Goal: Transaction & Acquisition: Purchase product/service

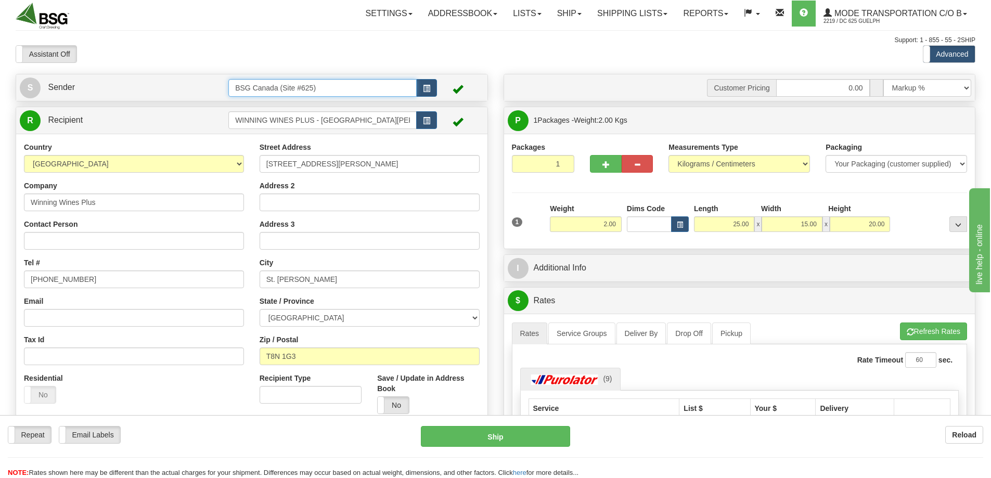
click at [309, 87] on input "BSG Canada (Site #625)" at bounding box center [322, 88] width 188 height 18
click at [305, 108] on div "BSG SAINT LAURENT 623" at bounding box center [320, 103] width 178 height 11
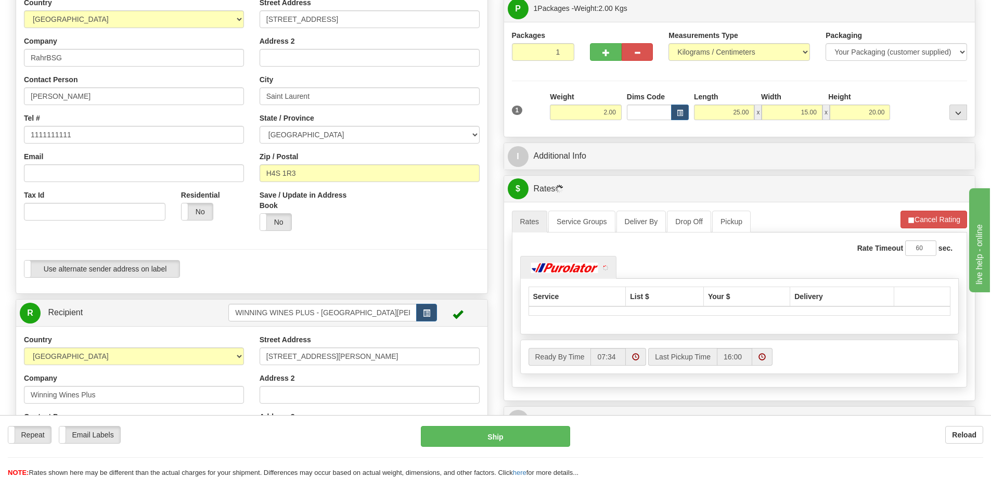
scroll to position [260, 0]
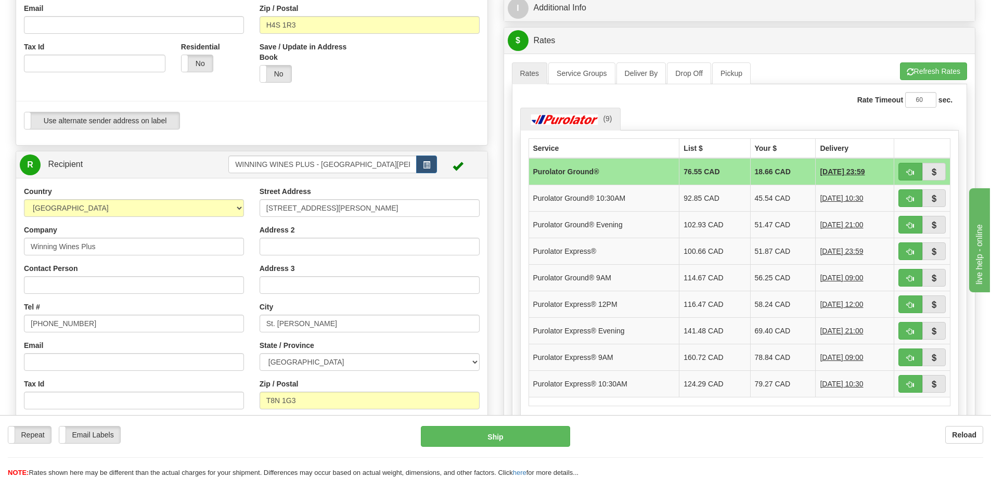
type input "BSG SAINT LAURENT 623"
click at [297, 160] on input "WINNING WINES PLUS - ST ALBERT" at bounding box center [322, 165] width 188 height 18
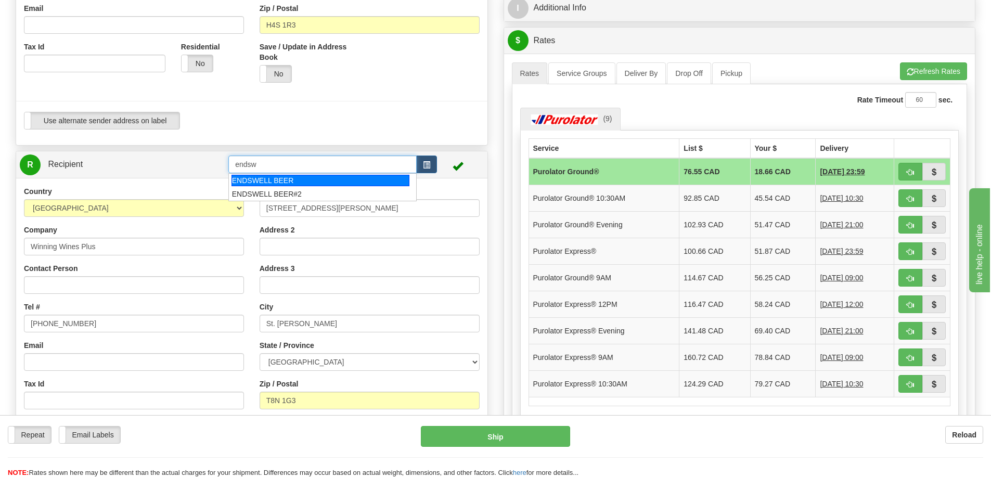
click at [279, 185] on div "ENDSWELL BEER" at bounding box center [320, 180] width 178 height 11
type input "ENDSWELL BEER"
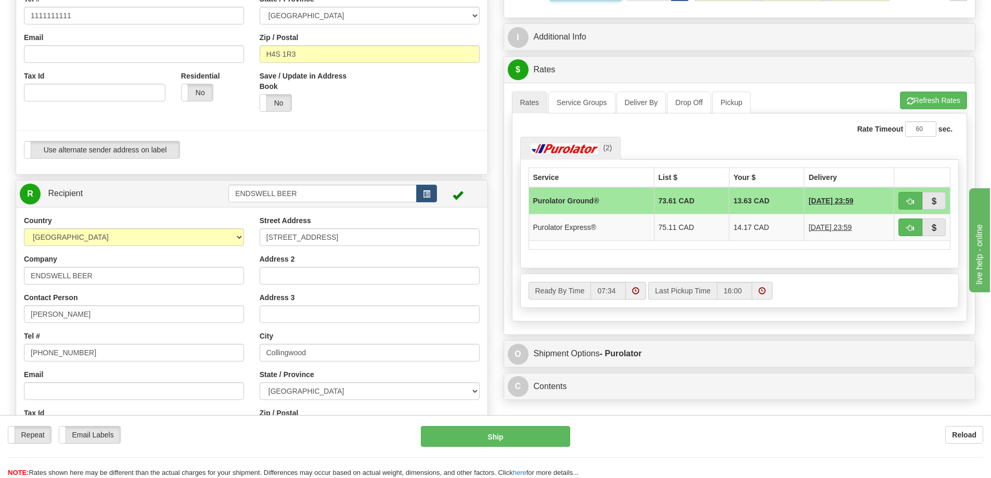
scroll to position [156, 0]
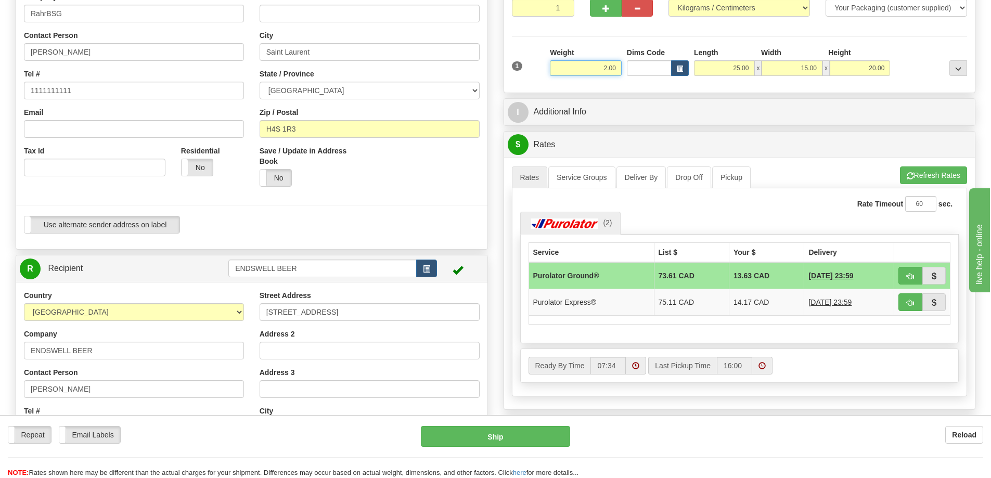
click at [584, 70] on input "2.00" at bounding box center [586, 68] width 72 height 16
type input "22.00"
type input "60.00"
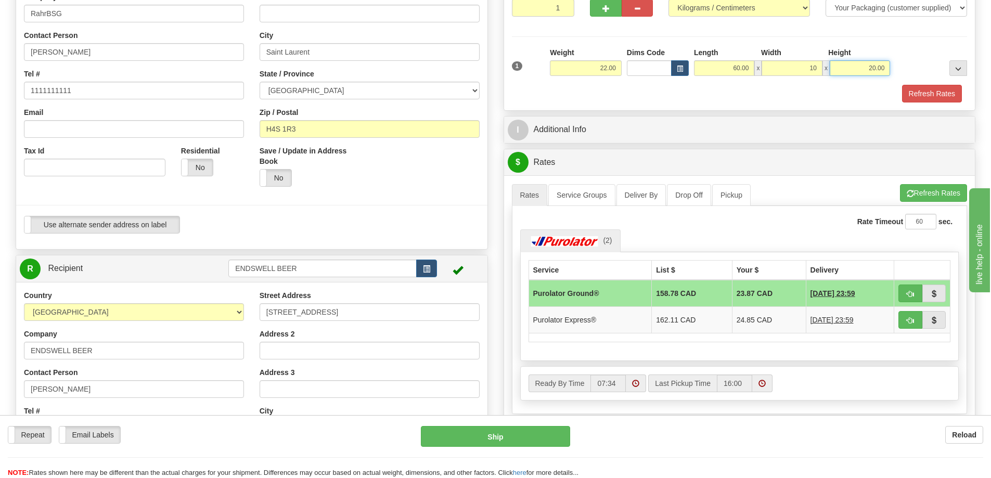
type input "10.00"
type input "30.00"
click at [945, 96] on button "Refresh Rates" at bounding box center [932, 94] width 60 height 18
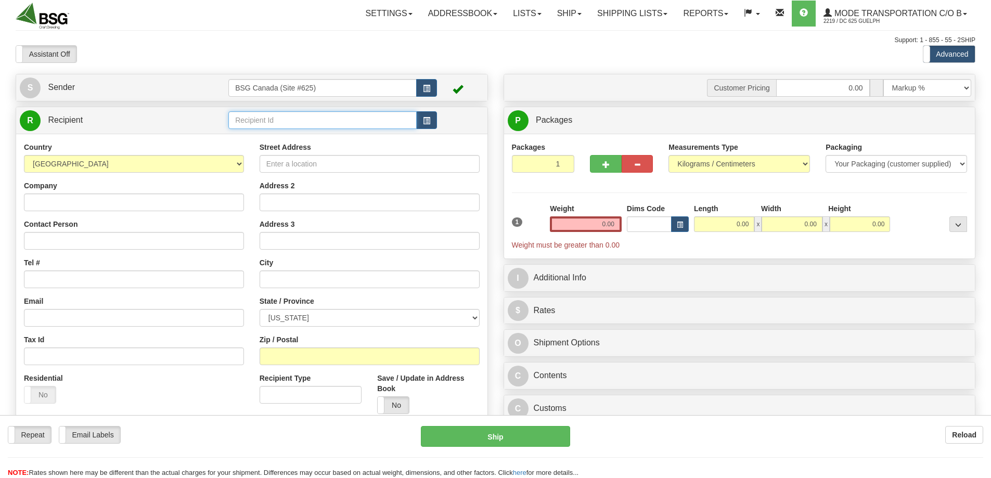
click at [278, 120] on input "text" at bounding box center [322, 120] width 188 height 18
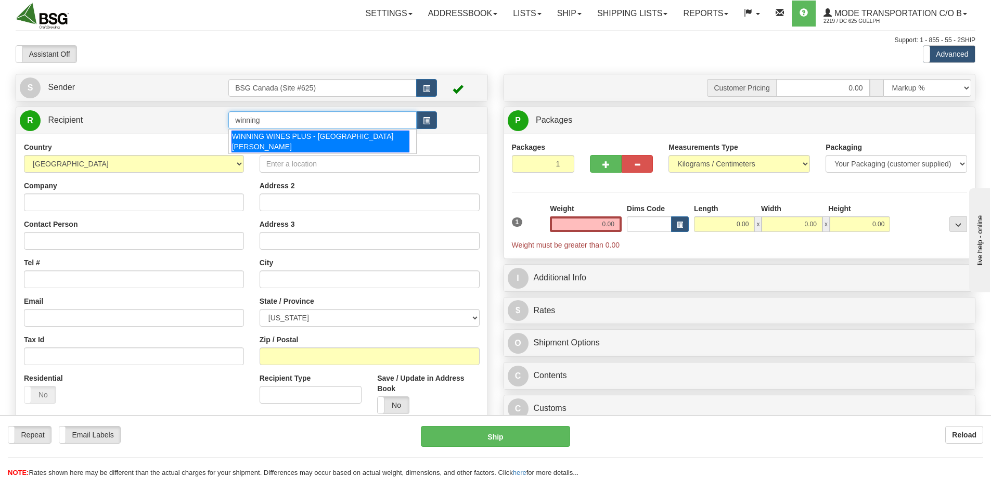
click at [289, 133] on div "WINNING WINES PLUS - ST ALBERT" at bounding box center [320, 142] width 178 height 22
type input "WINNING WINES PLUS - ST ALBERT"
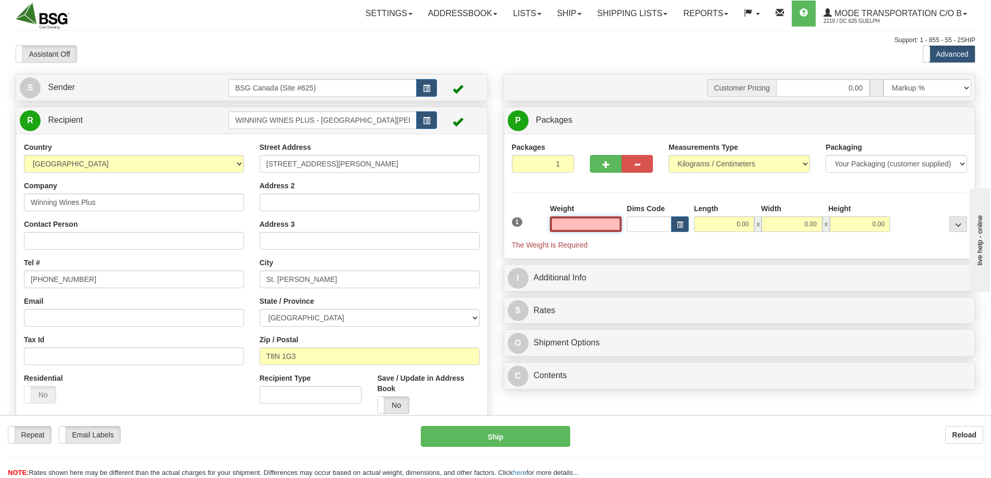
click at [581, 217] on input "text" at bounding box center [586, 224] width 72 height 16
type input "2.00"
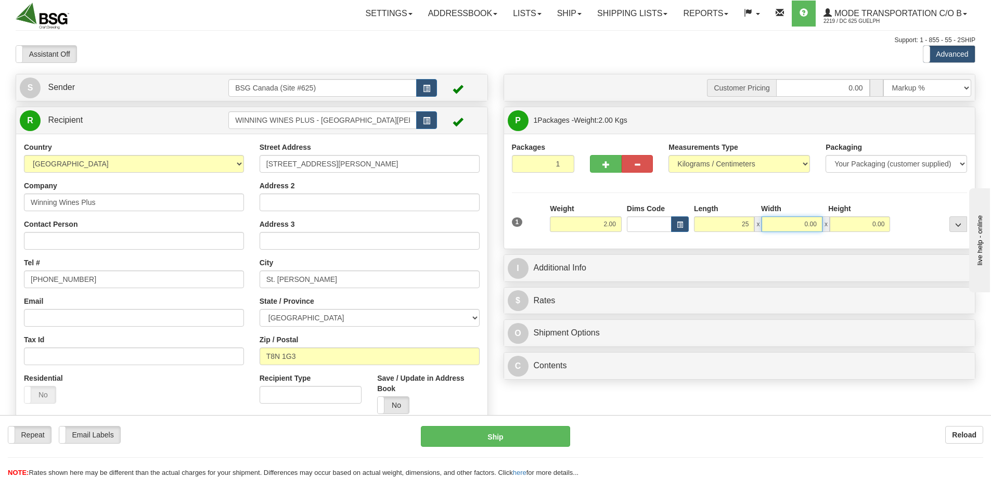
type input "25.00"
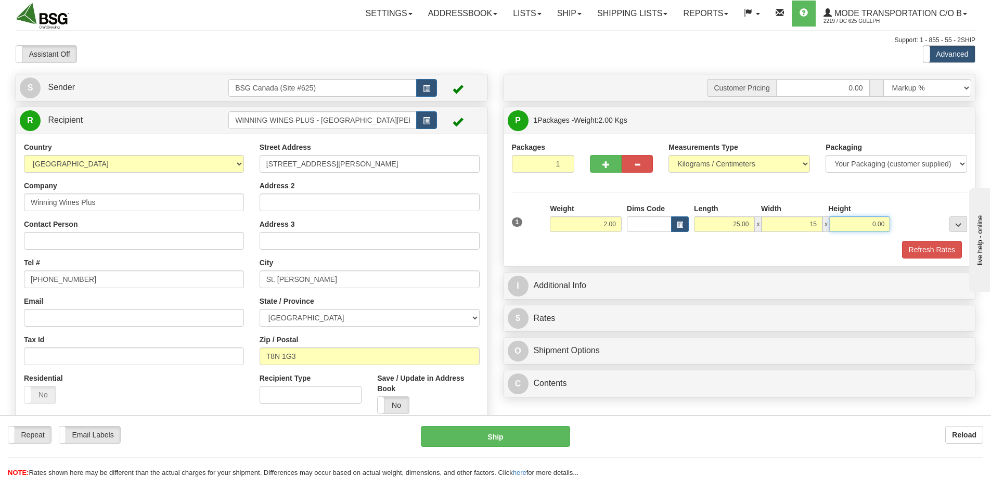
type input "15.00"
type input "20.00"
click at [924, 247] on button "Refresh Rates" at bounding box center [932, 250] width 60 height 18
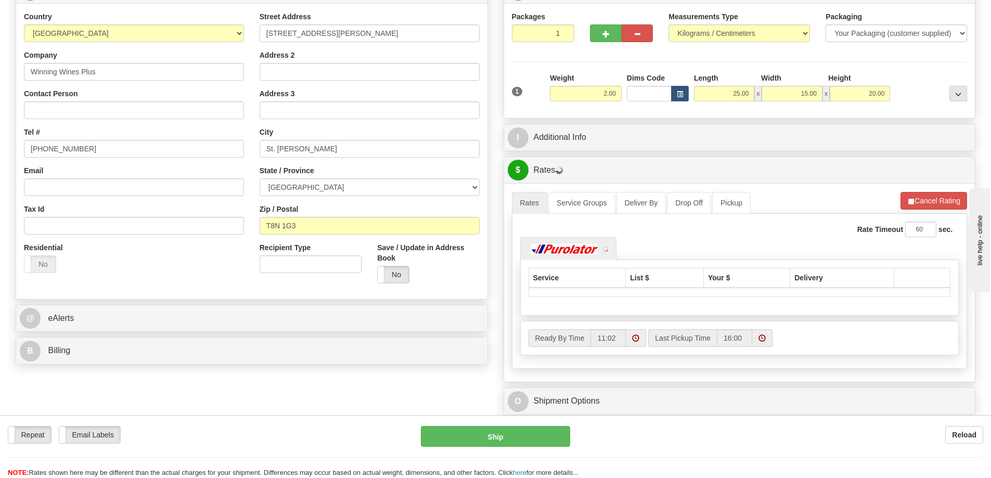
scroll to position [156, 0]
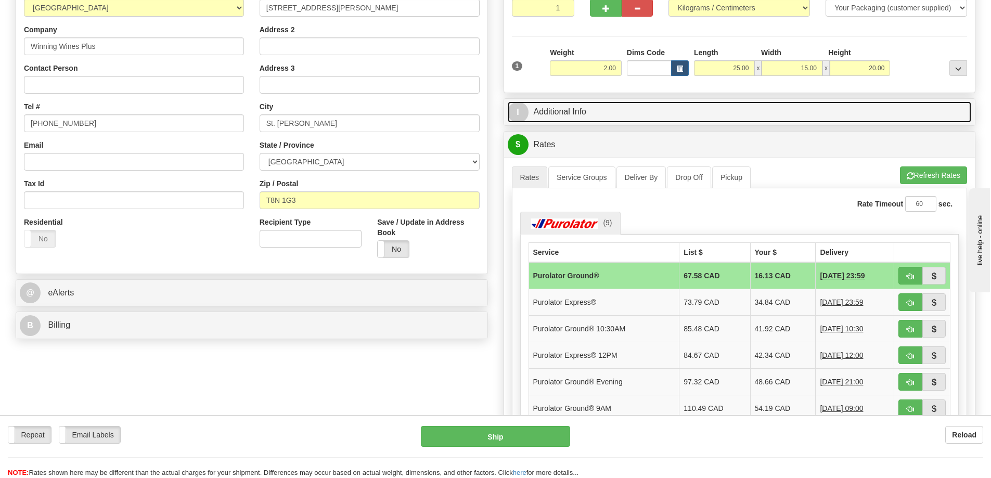
click at [625, 105] on link "I Additional Info" at bounding box center [740, 111] width 464 height 21
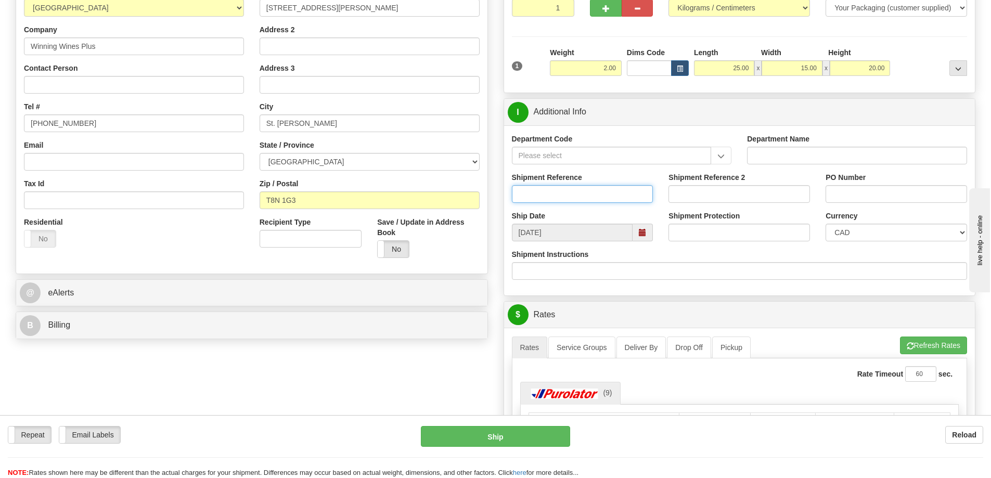
click at [577, 192] on input "Shipment Reference" at bounding box center [582, 194] width 141 height 18
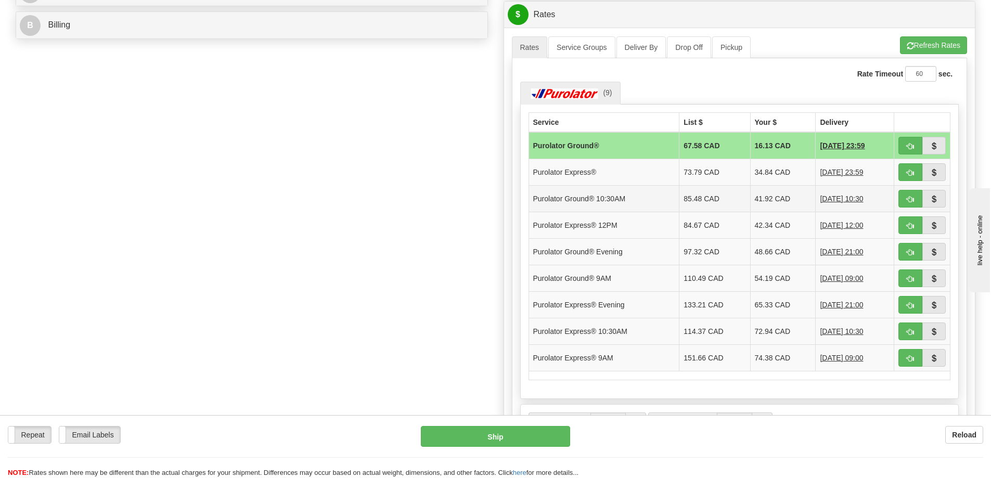
scroll to position [468, 0]
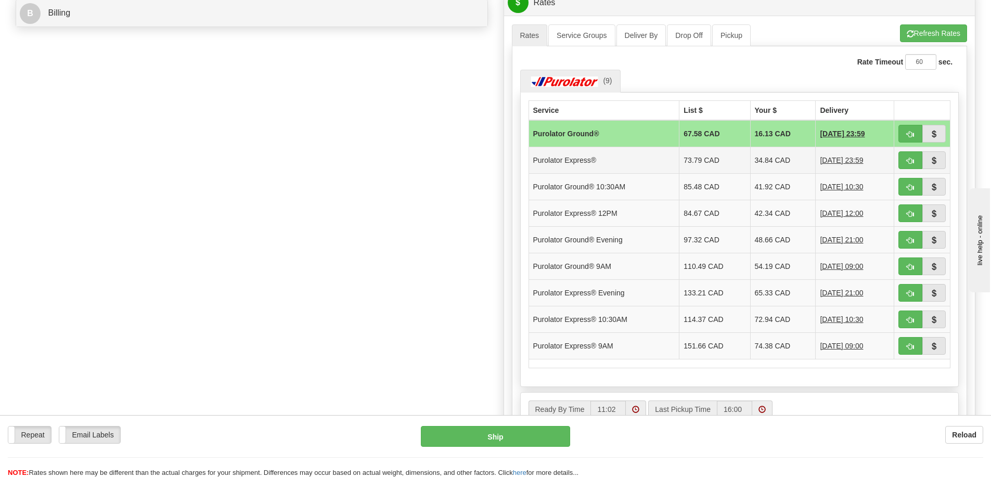
type input "SO170-146982-B"
click at [594, 158] on td "Purolator Express®" at bounding box center [603, 160] width 151 height 27
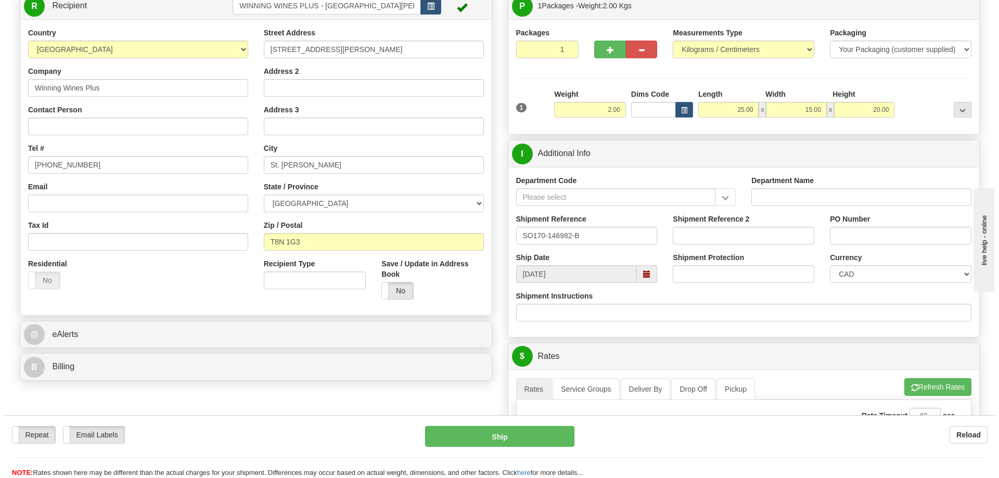
scroll to position [104, 0]
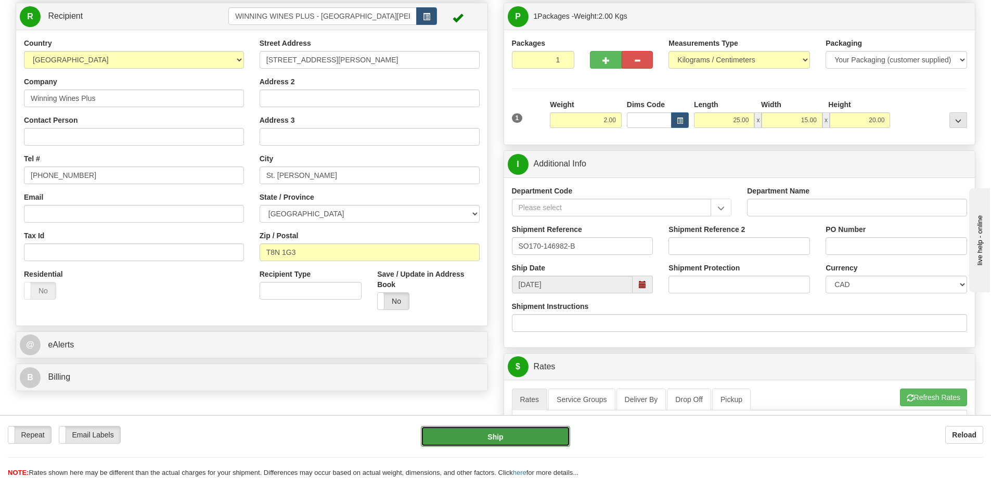
click at [488, 431] on button "Ship" at bounding box center [495, 436] width 149 height 21
type input "202"
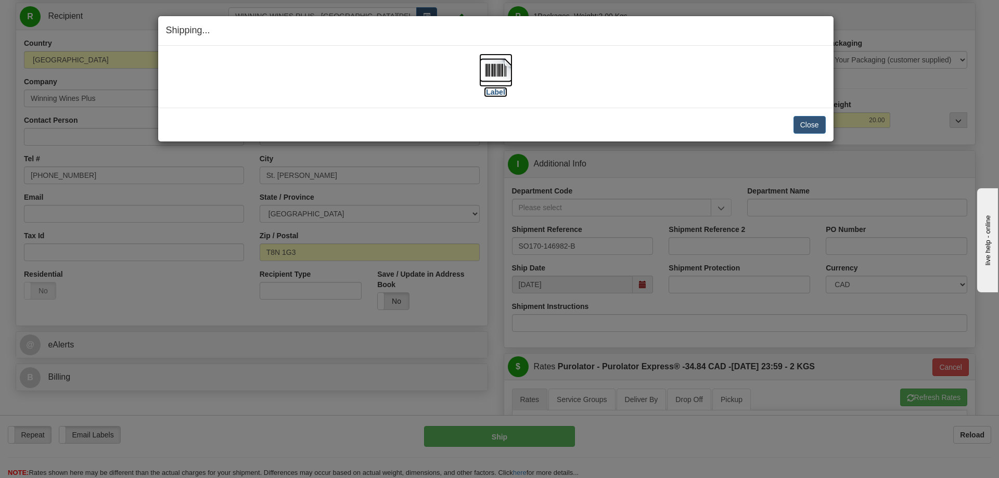
click at [490, 63] on img at bounding box center [495, 70] width 33 height 33
click at [806, 116] on button "Close" at bounding box center [809, 125] width 32 height 18
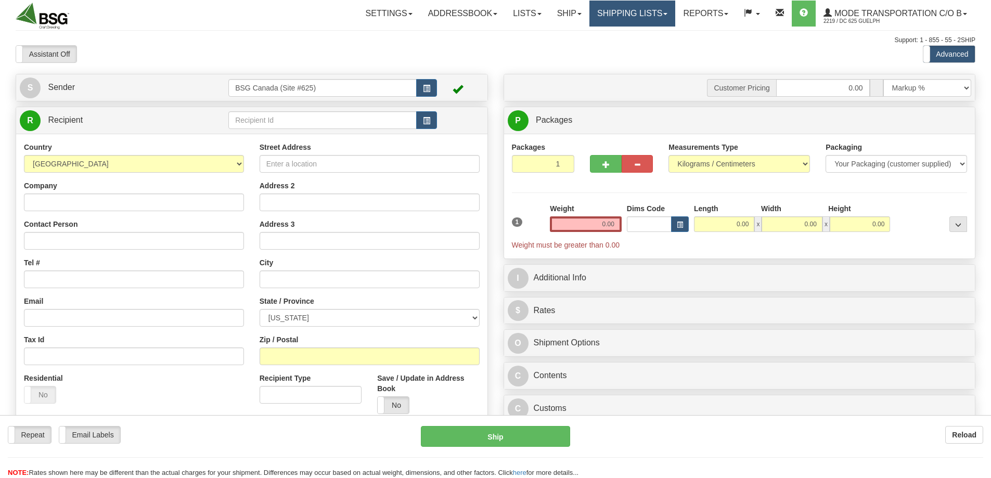
click at [620, 12] on link "Shipping lists" at bounding box center [632, 14] width 86 height 26
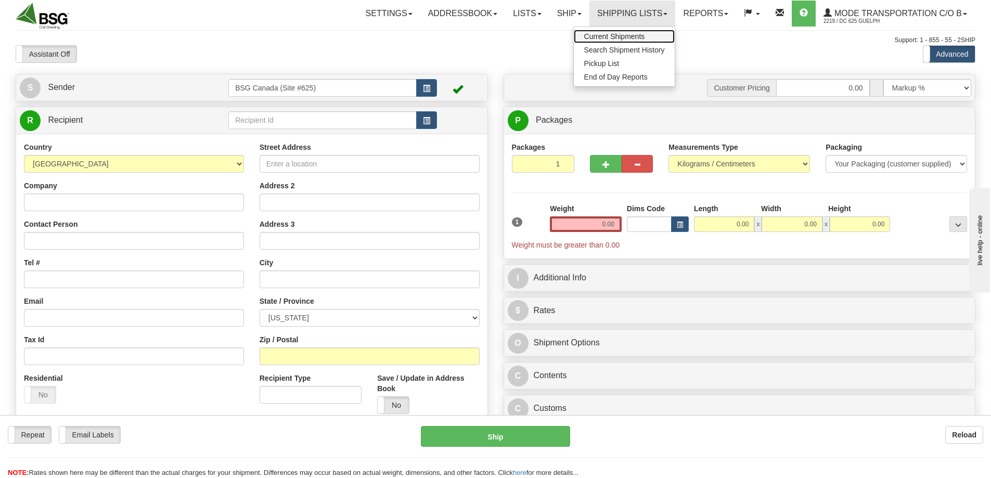
click at [614, 31] on link "Current Shipments" at bounding box center [624, 37] width 101 height 14
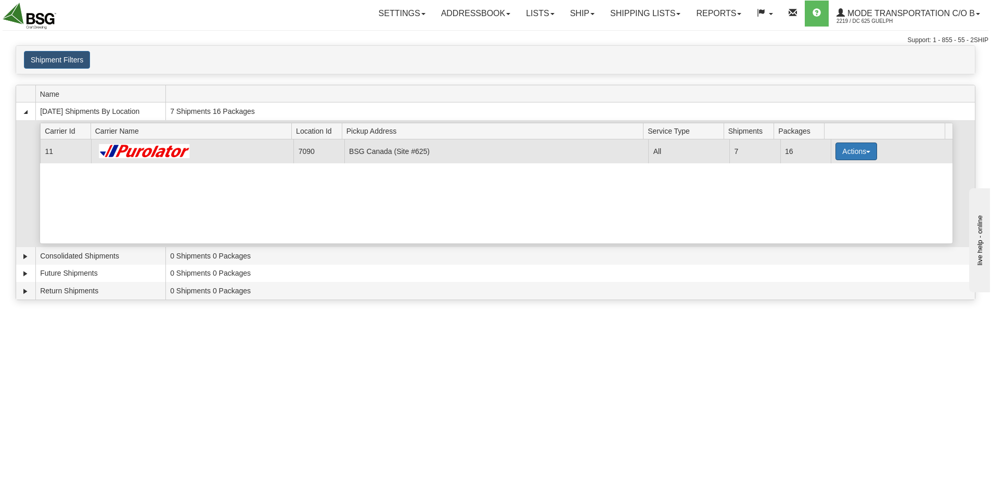
click at [863, 156] on button "Actions" at bounding box center [856, 152] width 42 height 18
click at [818, 175] on link "Details" at bounding box center [834, 171] width 83 height 14
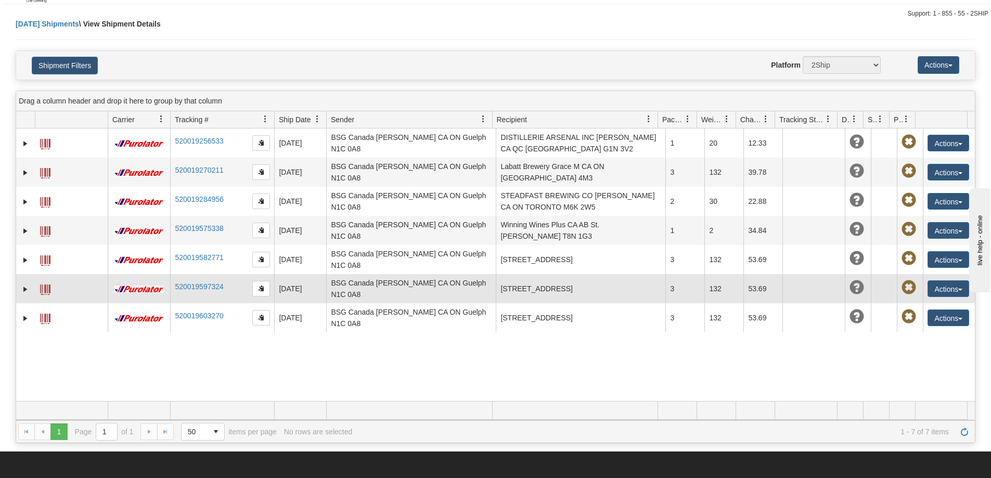
scroll to position [52, 0]
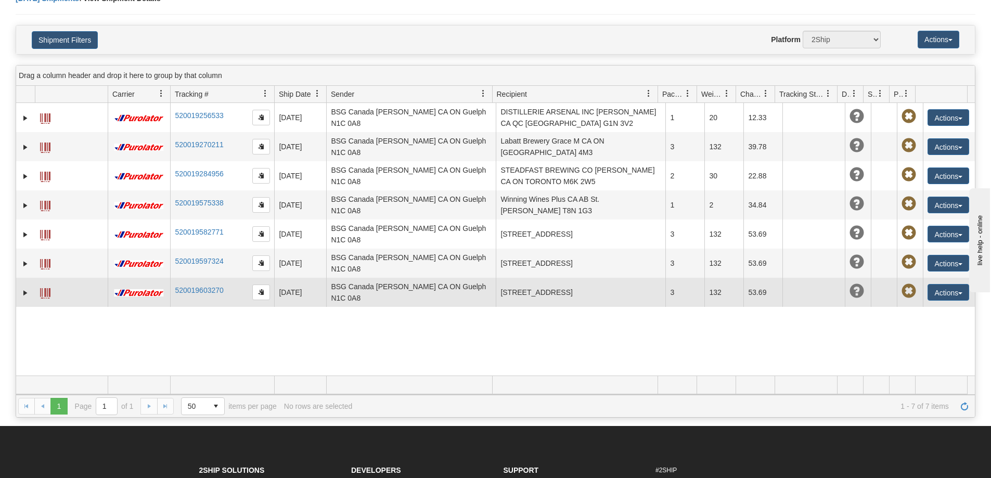
click at [46, 291] on span at bounding box center [45, 293] width 10 height 10
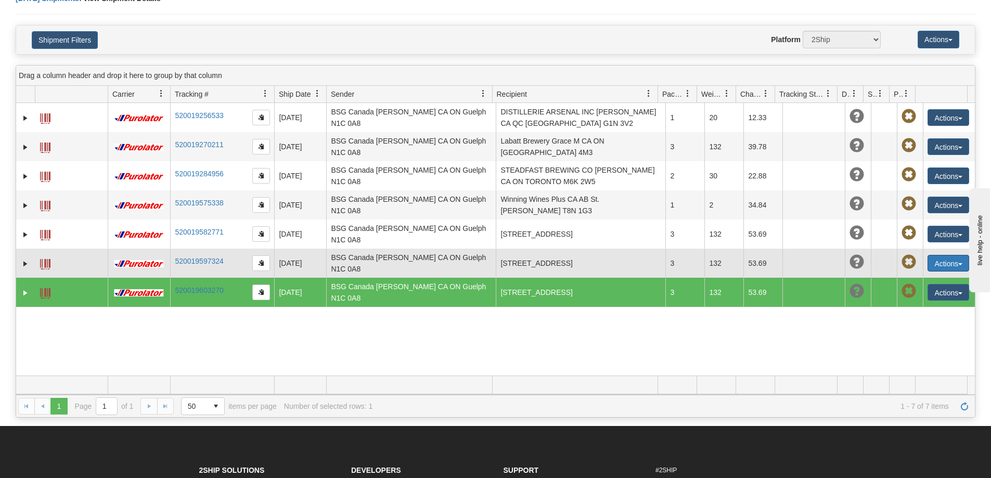
click at [927, 256] on button "Actions" at bounding box center [948, 263] width 42 height 17
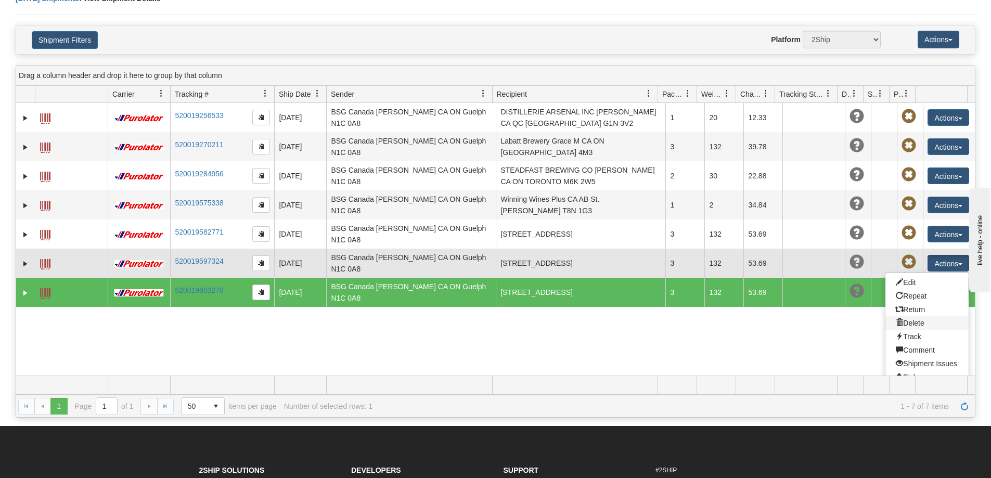
click at [901, 323] on link "Delete" at bounding box center [926, 323] width 83 height 14
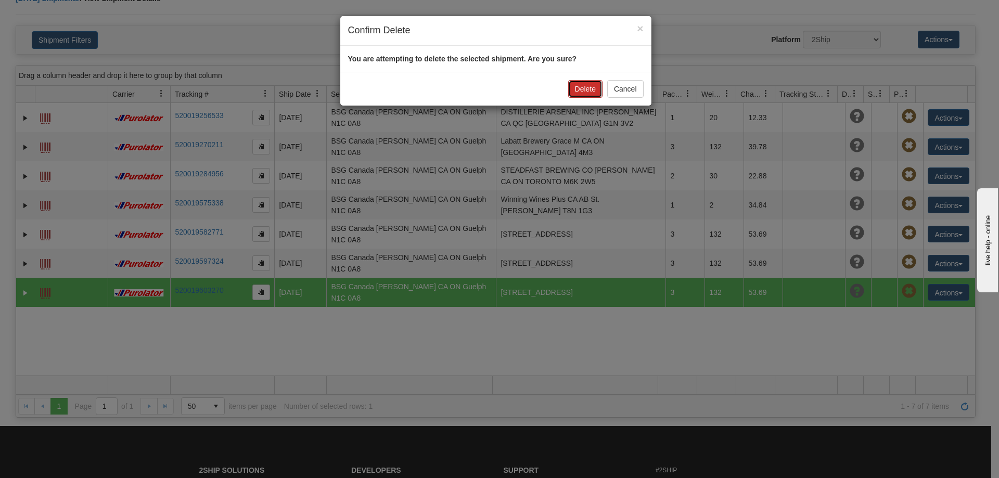
click at [569, 94] on button "Delete" at bounding box center [585, 89] width 34 height 18
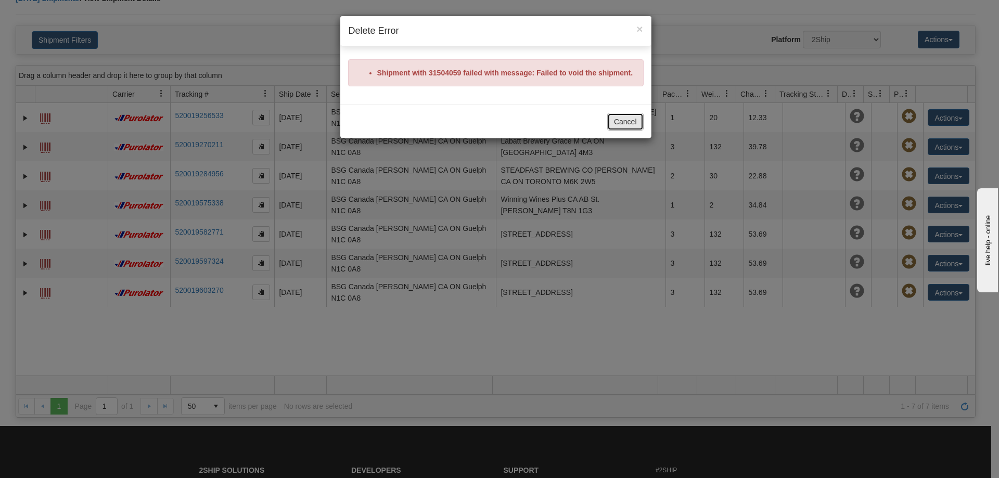
click at [625, 119] on button "Cancel" at bounding box center [625, 122] width 36 height 18
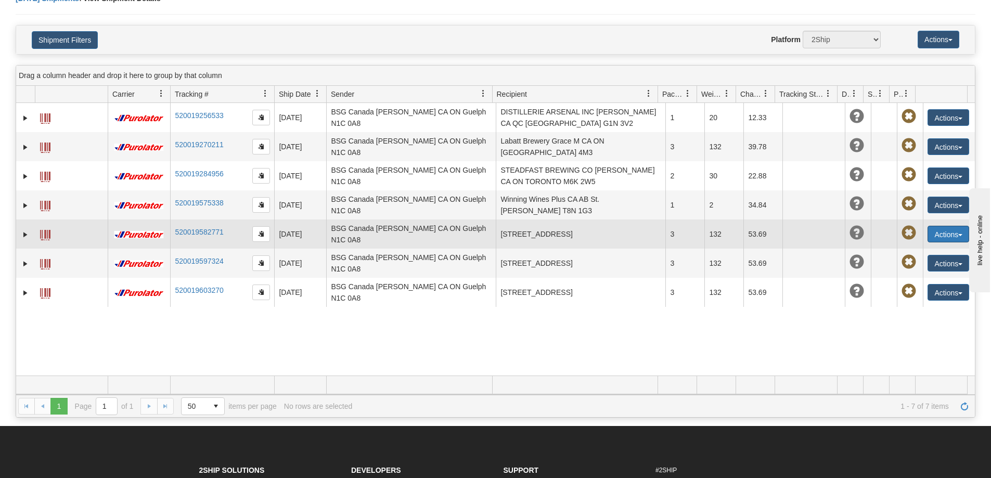
click at [936, 231] on button "Actions" at bounding box center [948, 234] width 42 height 17
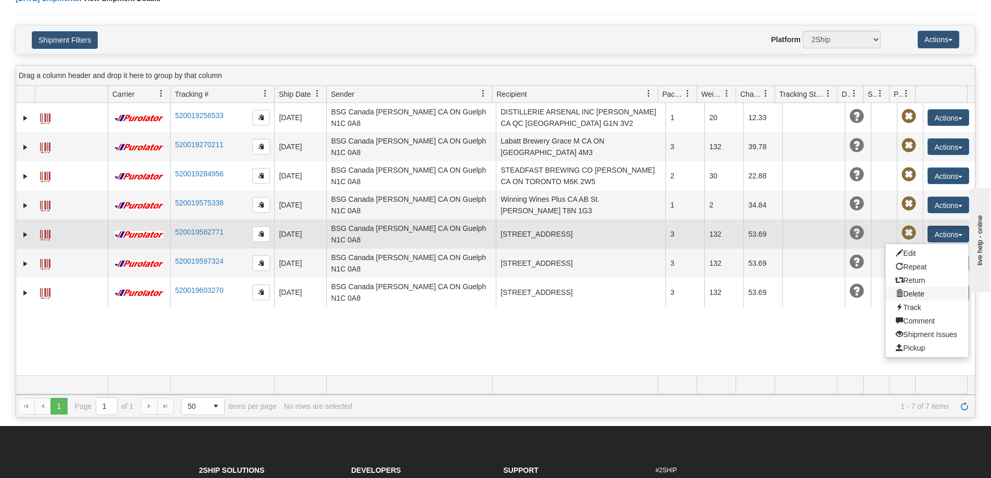
click at [907, 295] on link "Delete" at bounding box center [926, 294] width 83 height 14
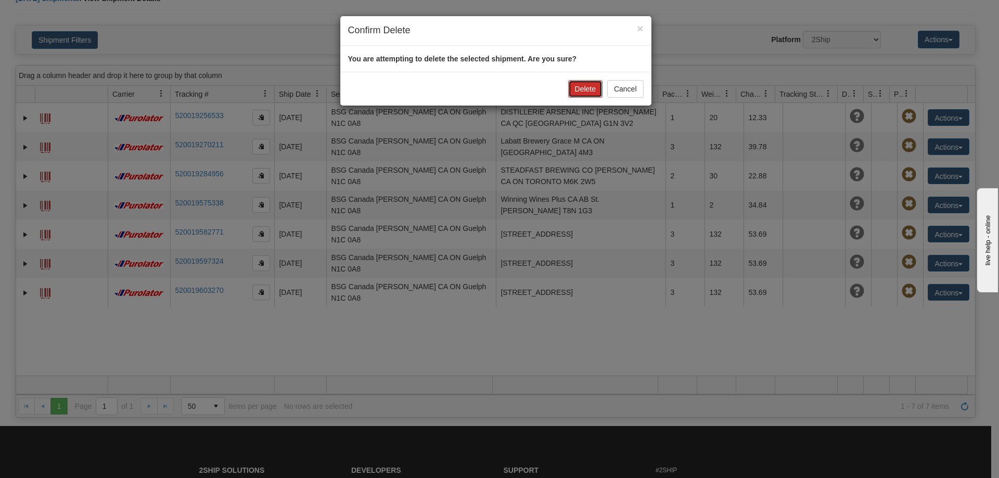
click at [583, 93] on button "Delete" at bounding box center [585, 89] width 34 height 18
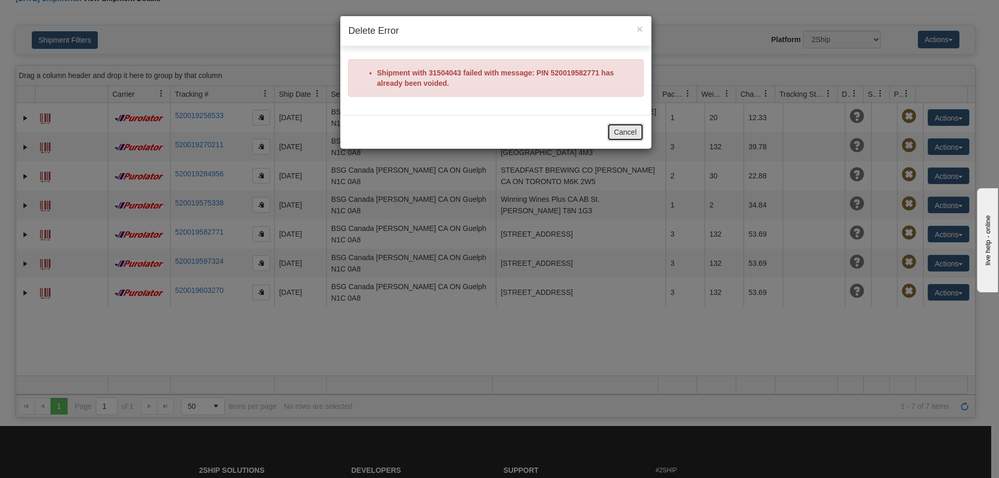
click at [615, 131] on button "Cancel" at bounding box center [625, 132] width 36 height 18
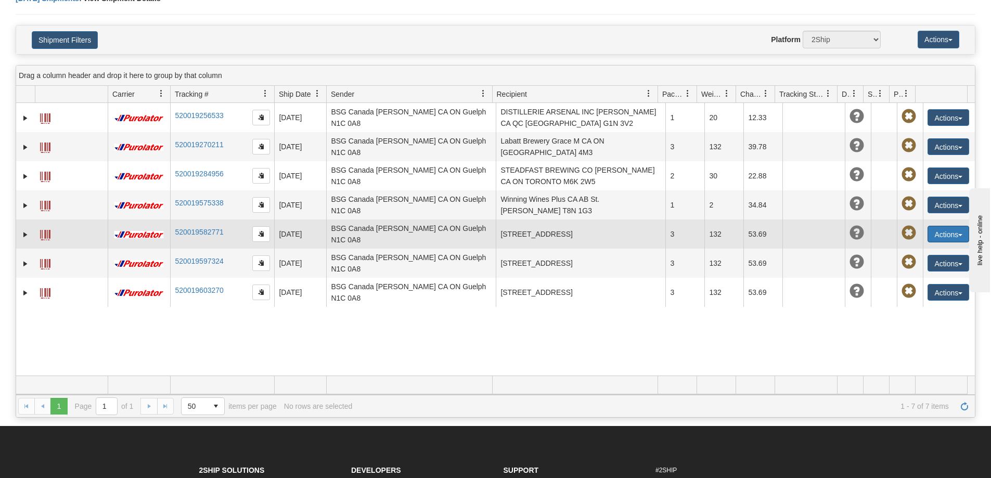
click at [938, 235] on button "Actions" at bounding box center [948, 234] width 42 height 17
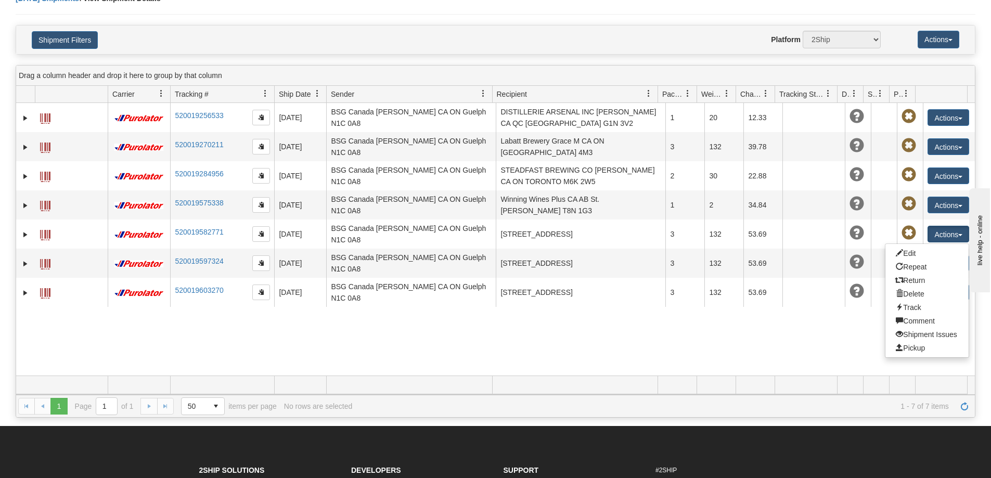
click at [765, 328] on div "31502526 2219 520019256533 [DATE] [DATE] 08:40:25 AM BSG Canada [PERSON_NAME] C…" at bounding box center [495, 239] width 959 height 273
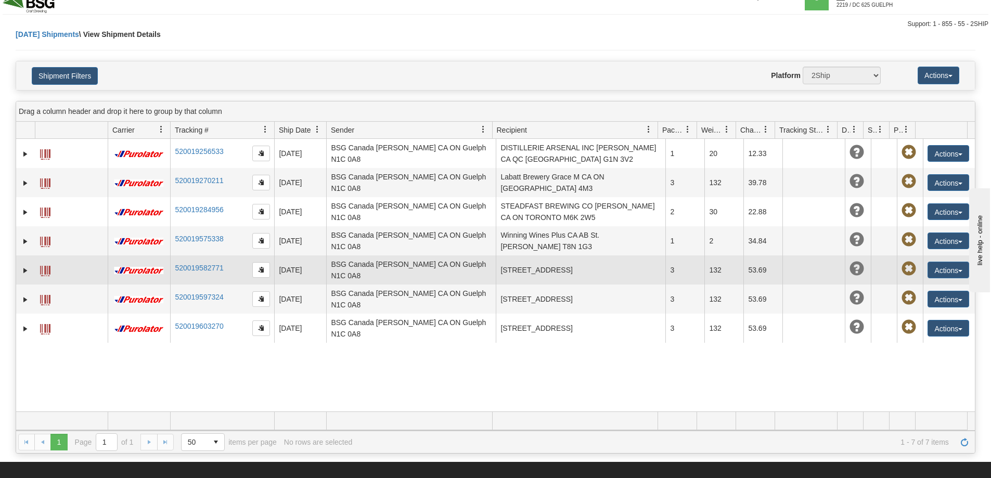
scroll to position [0, 0]
